Goal: Task Accomplishment & Management: Complete application form

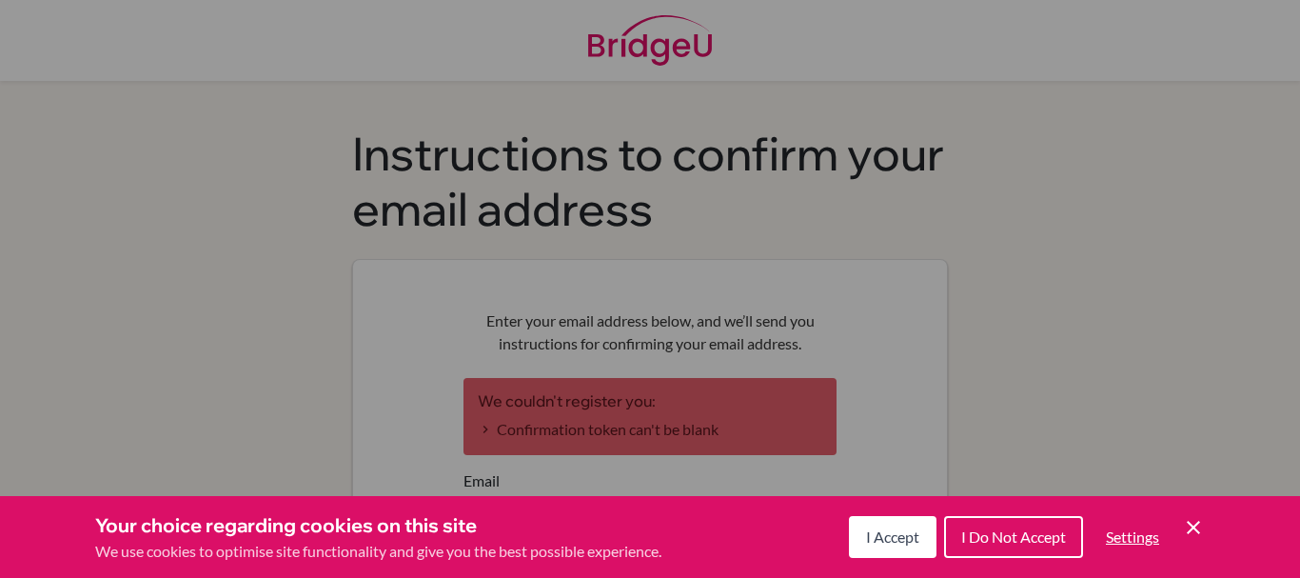
click at [855, 533] on button "I Accept" at bounding box center [893, 537] width 88 height 42
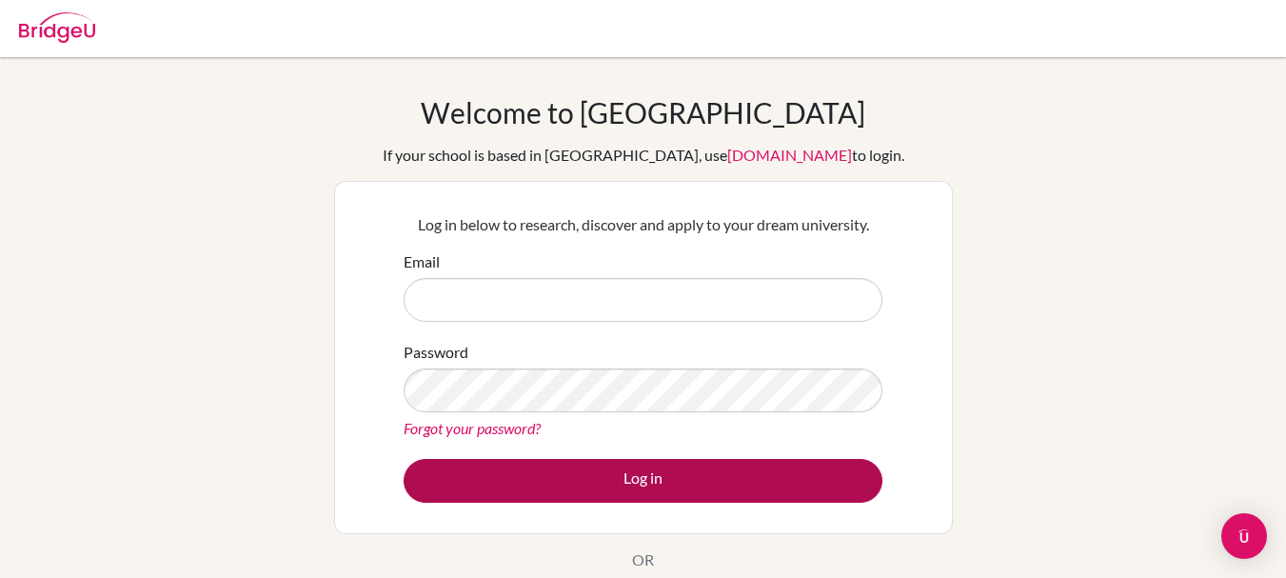
type input "[EMAIL_ADDRESS][DOMAIN_NAME]"
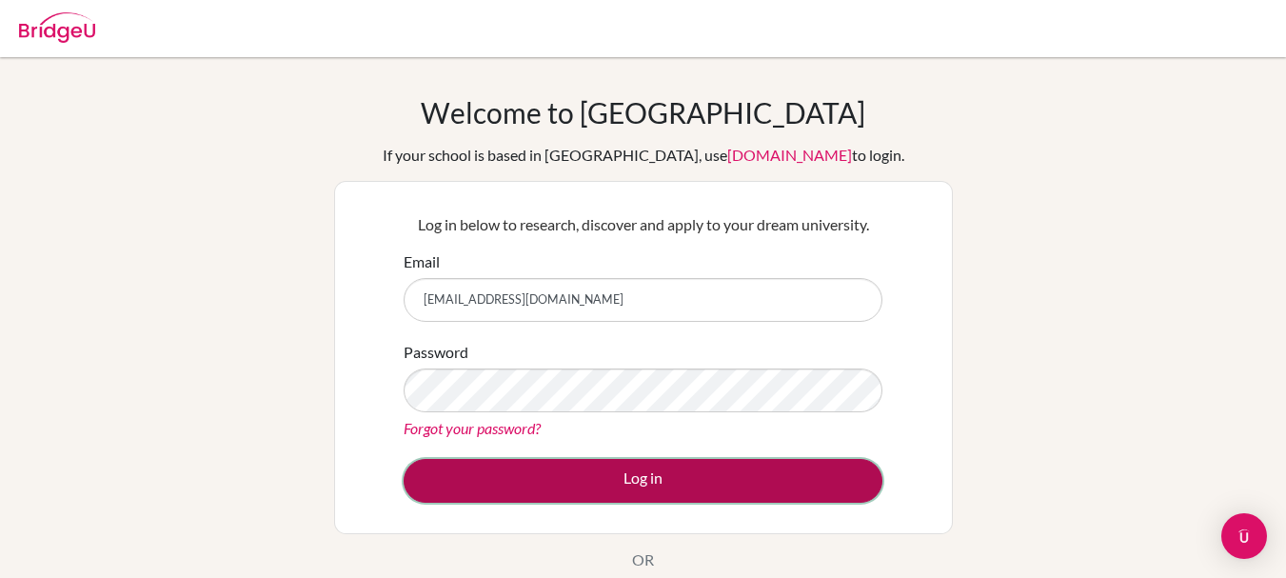
click at [643, 481] on button "Log in" at bounding box center [643, 481] width 479 height 44
